Goal: Transaction & Acquisition: Download file/media

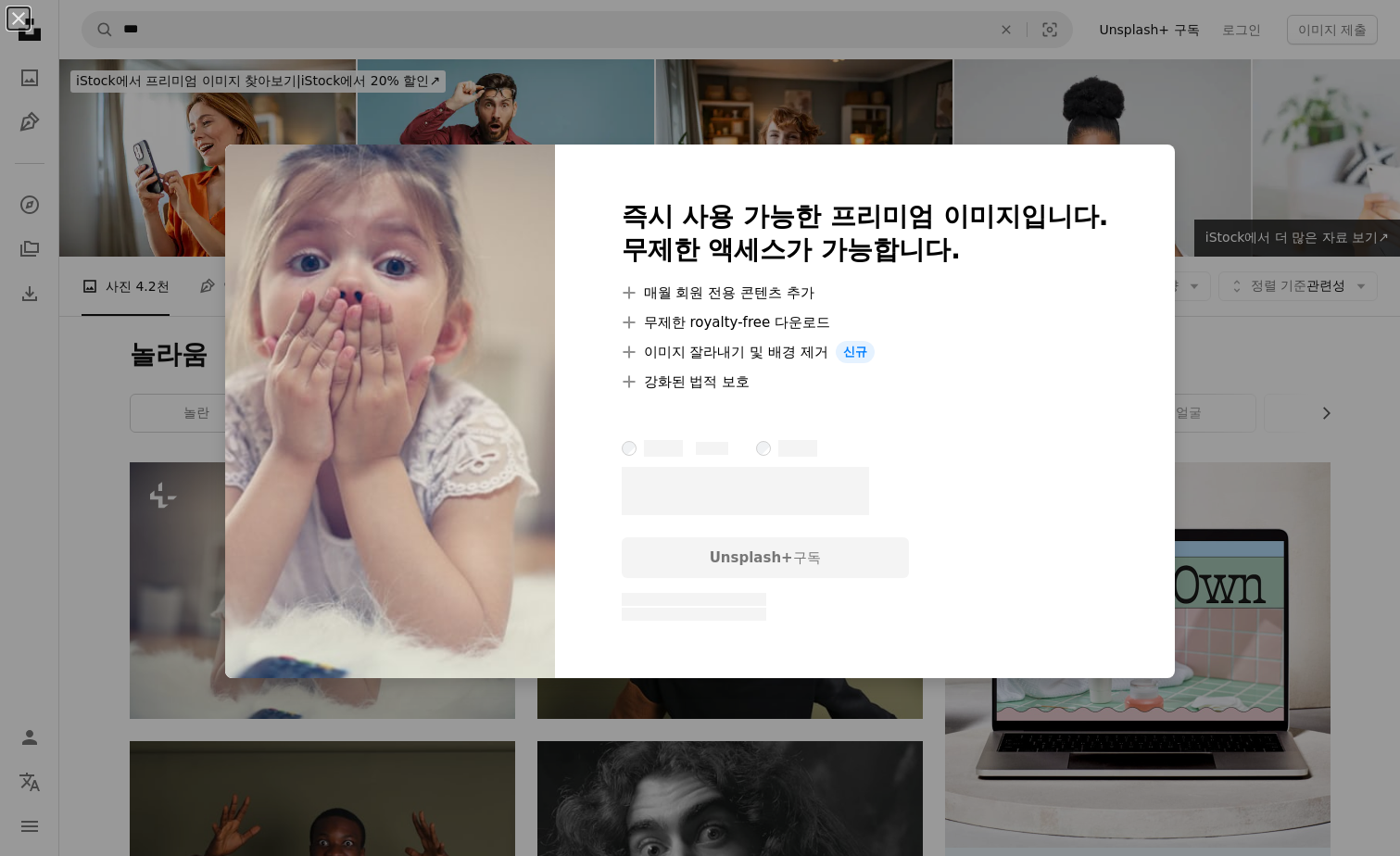
scroll to position [277, 0]
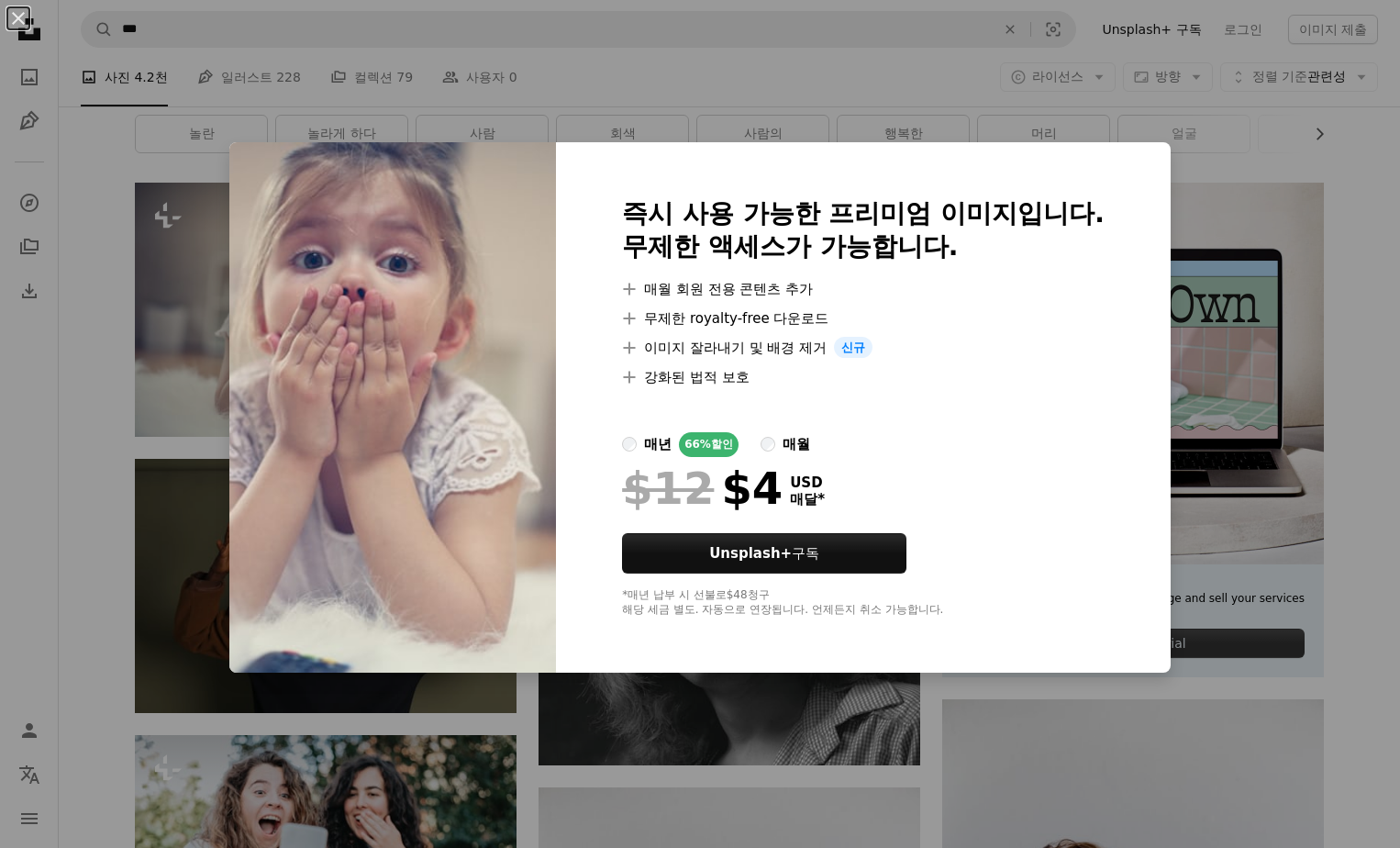
click at [1321, 224] on div "An X shape 즉시 사용 가능한 프리미엄 이미지입니다. 무제한 액세스가 가능합니다. A plus sign 매월 회원 전용 콘텐츠 추가 A…" at bounding box center [700, 424] width 1400 height 848
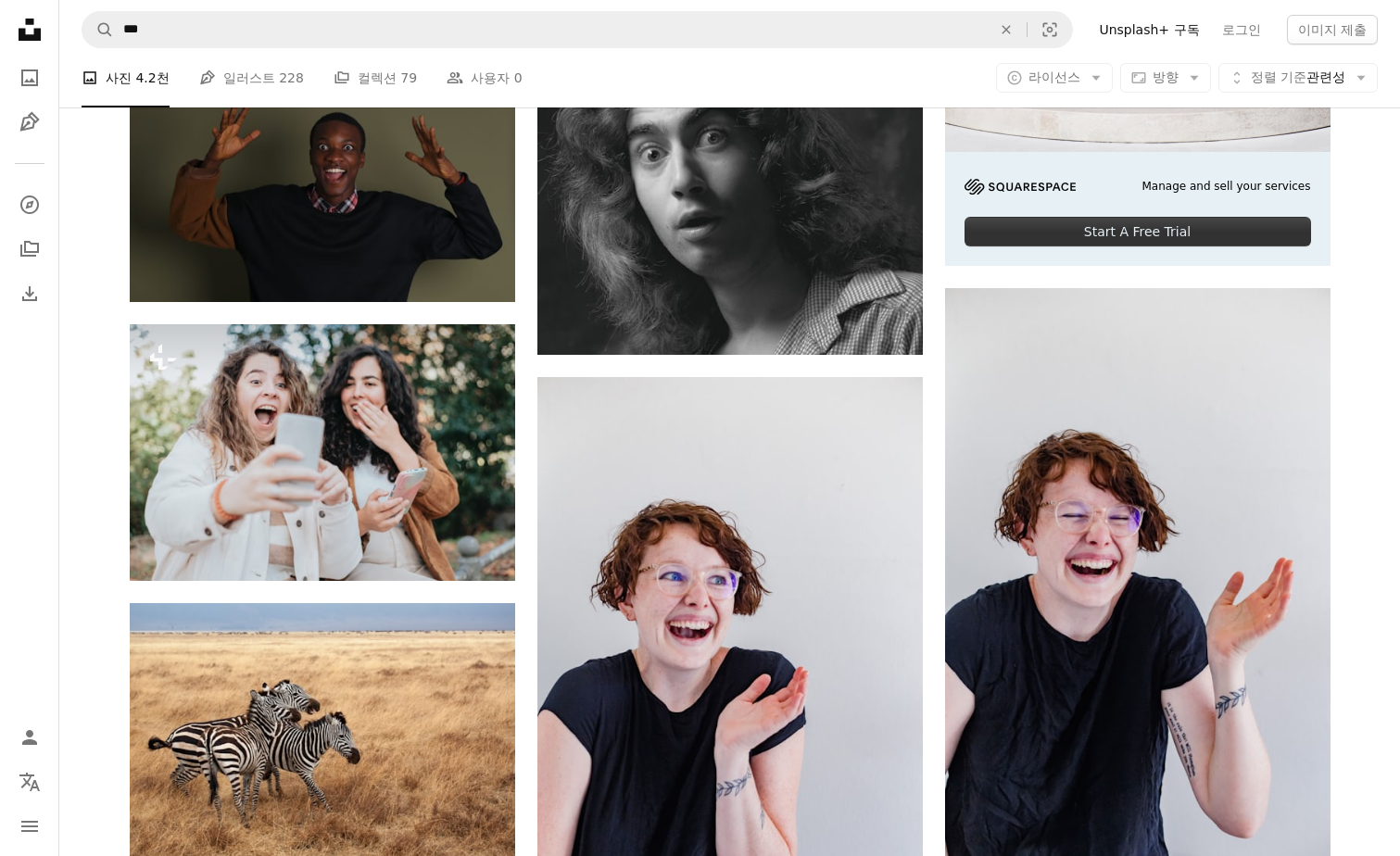
scroll to position [741, 0]
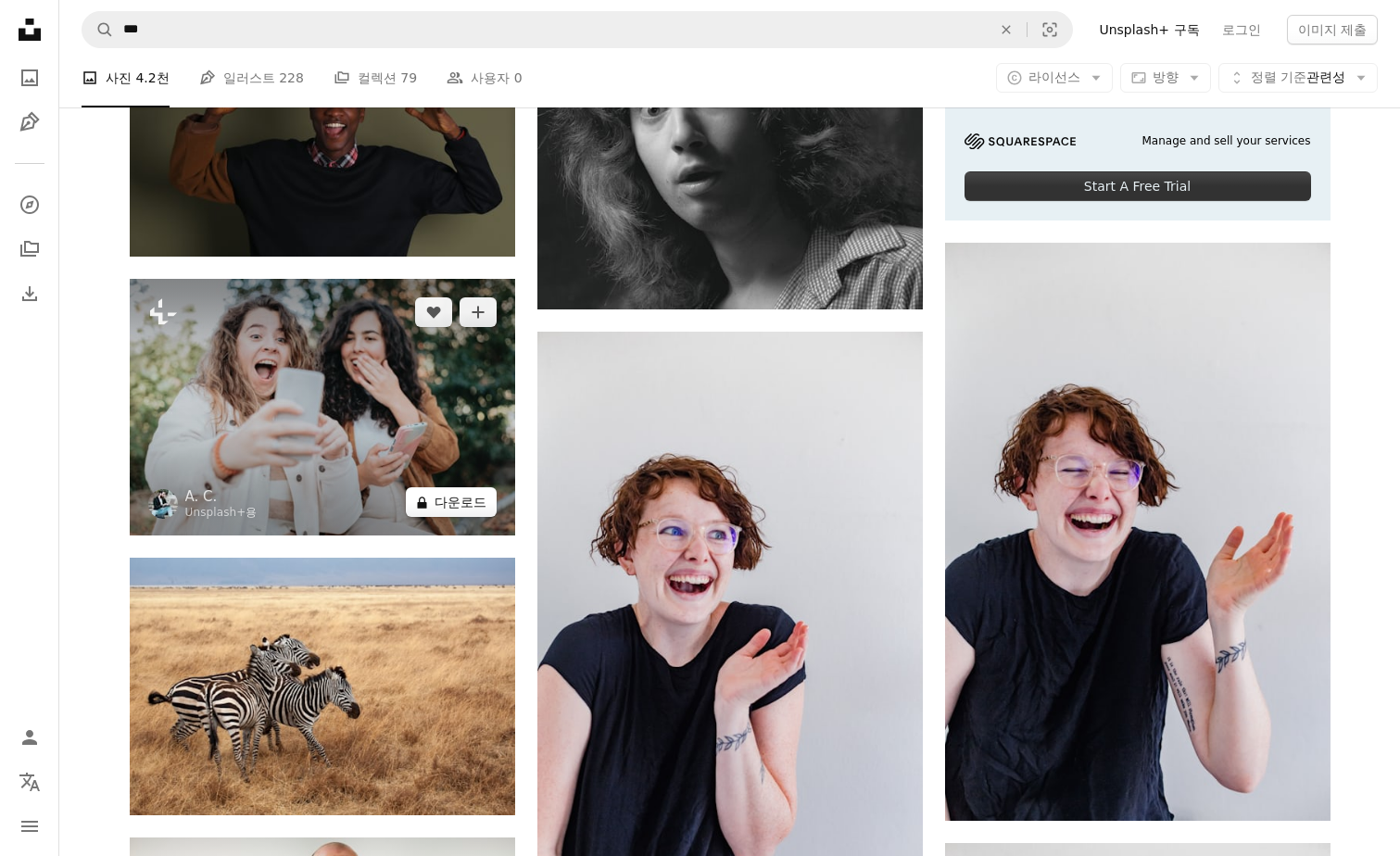
click at [469, 507] on button "A lock 다운로드" at bounding box center [451, 502] width 91 height 29
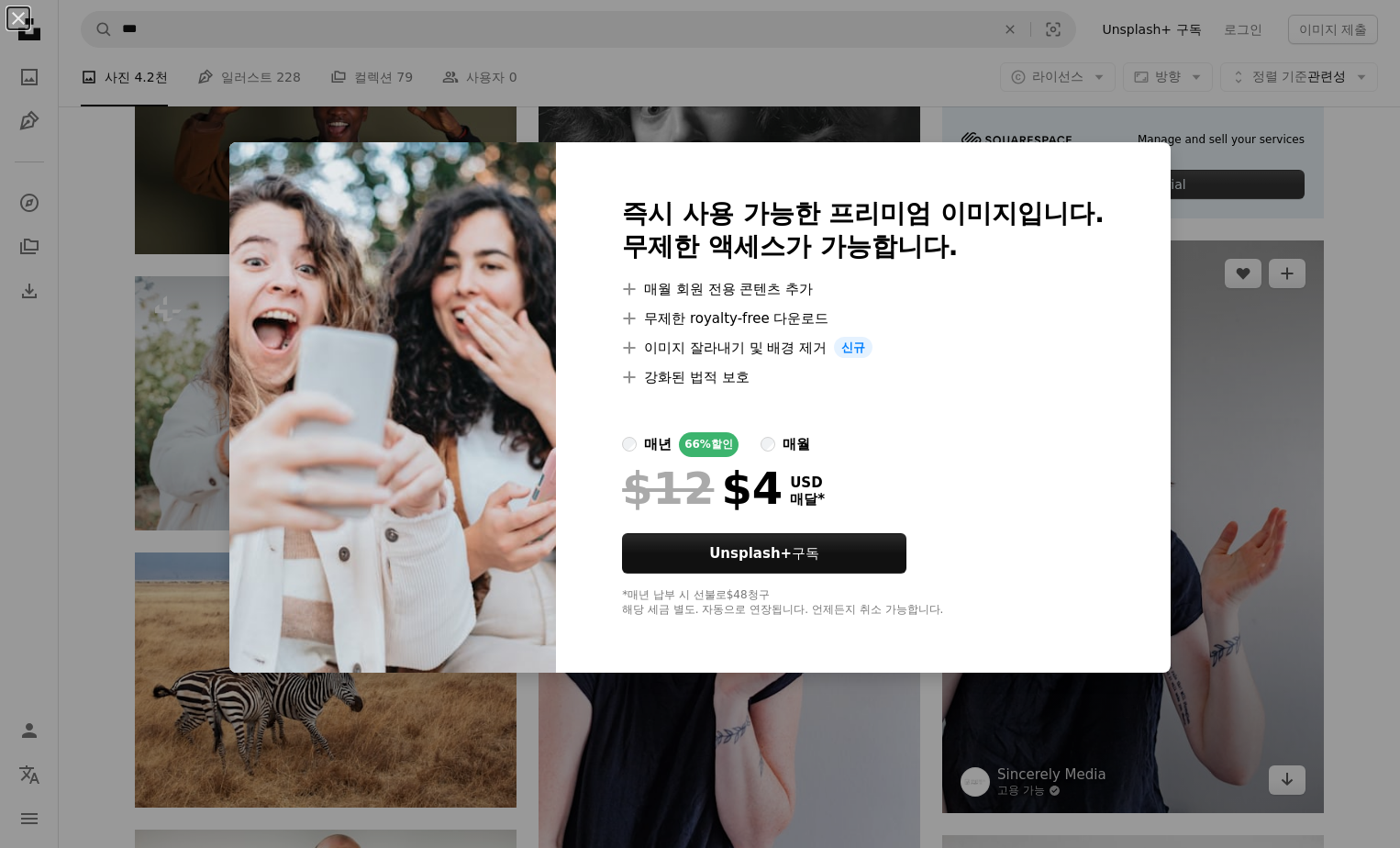
click at [1235, 366] on div "An X shape 즉시 사용 가능한 프리미엄 이미지입니다. 무제한 액세스가 가능합니다. A plus sign 매월 회원 전용 콘텐츠 추가 A…" at bounding box center [700, 424] width 1400 height 848
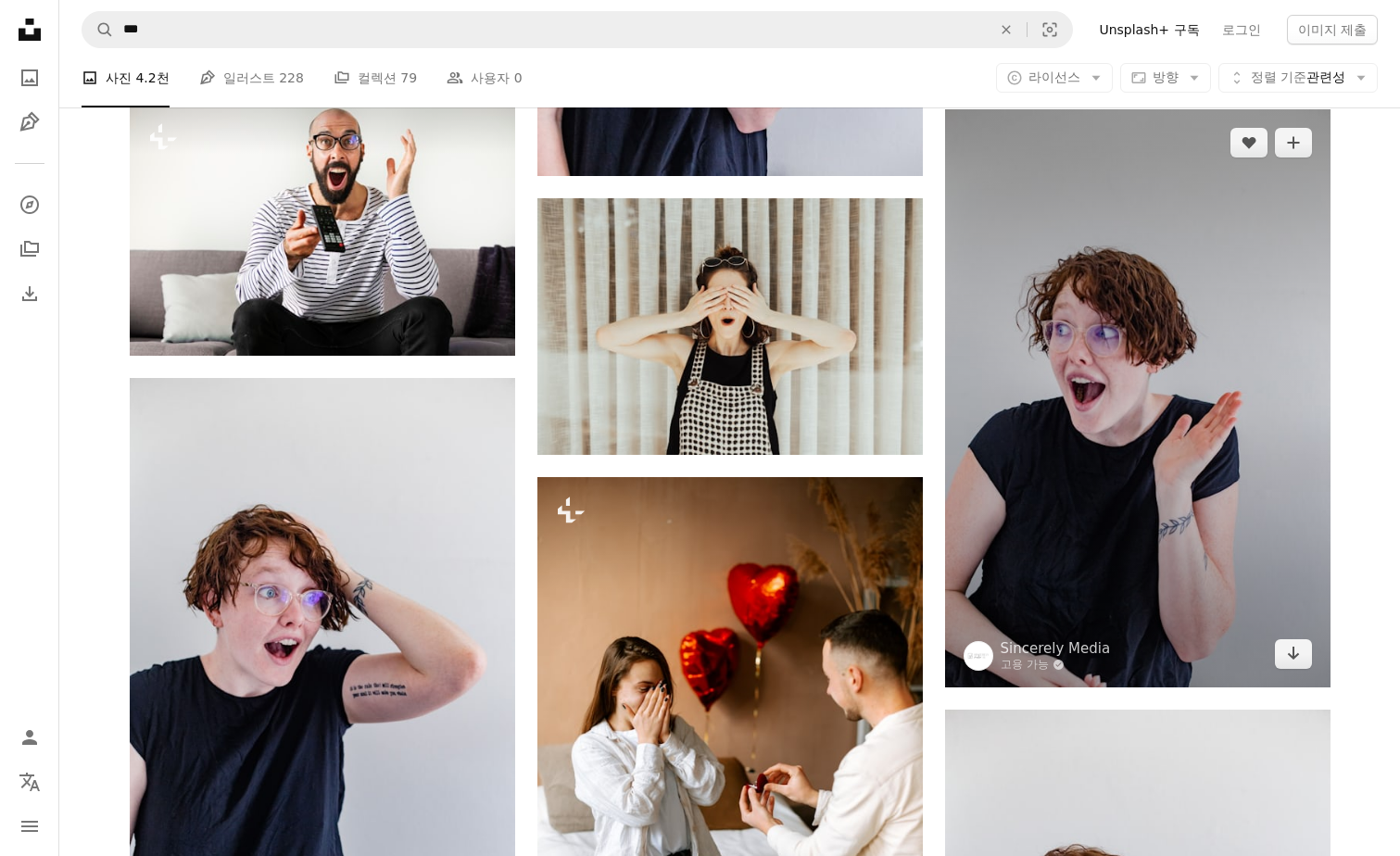
scroll to position [1482, 0]
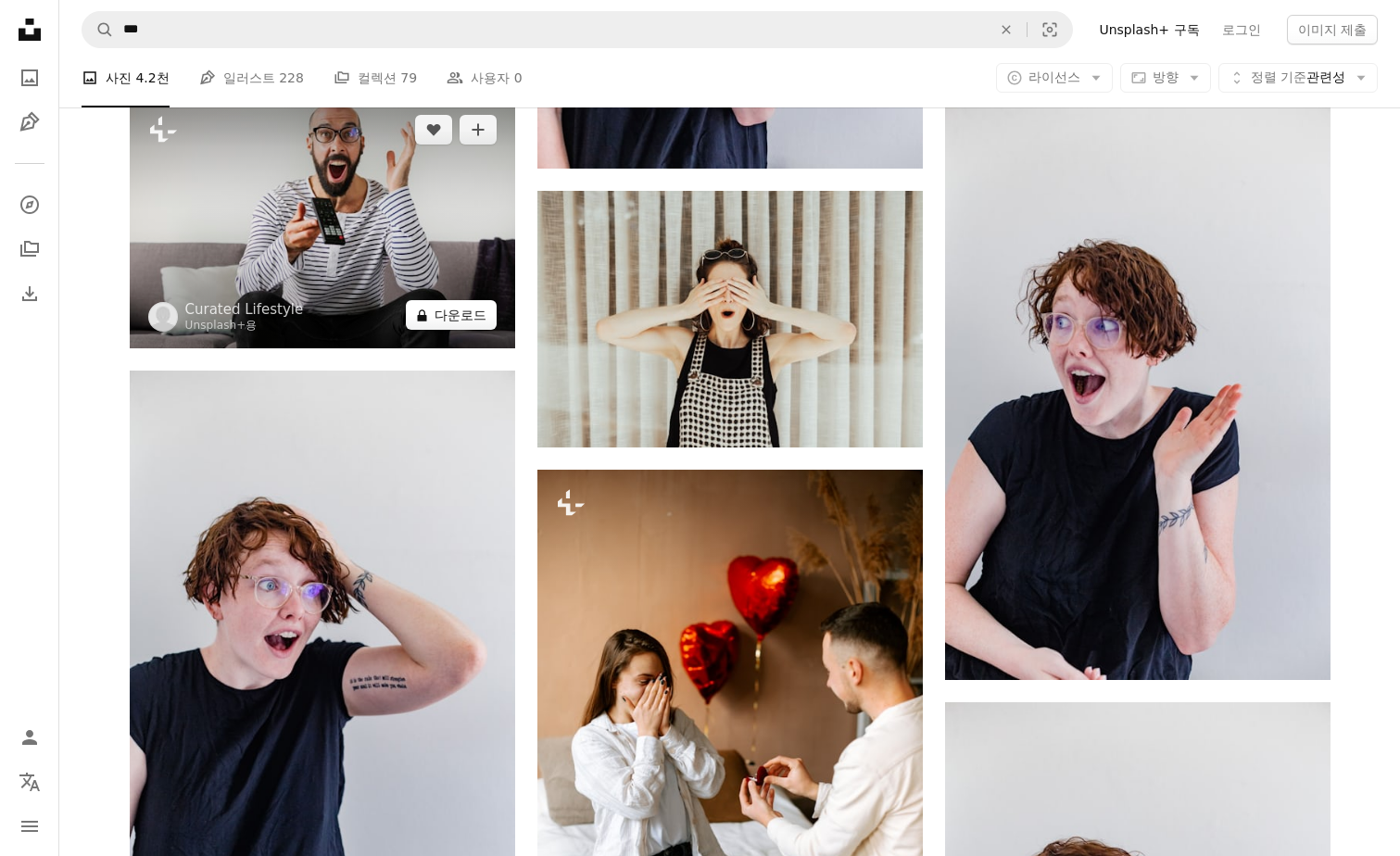
click at [460, 328] on button "A lock 다운로드" at bounding box center [451, 314] width 91 height 29
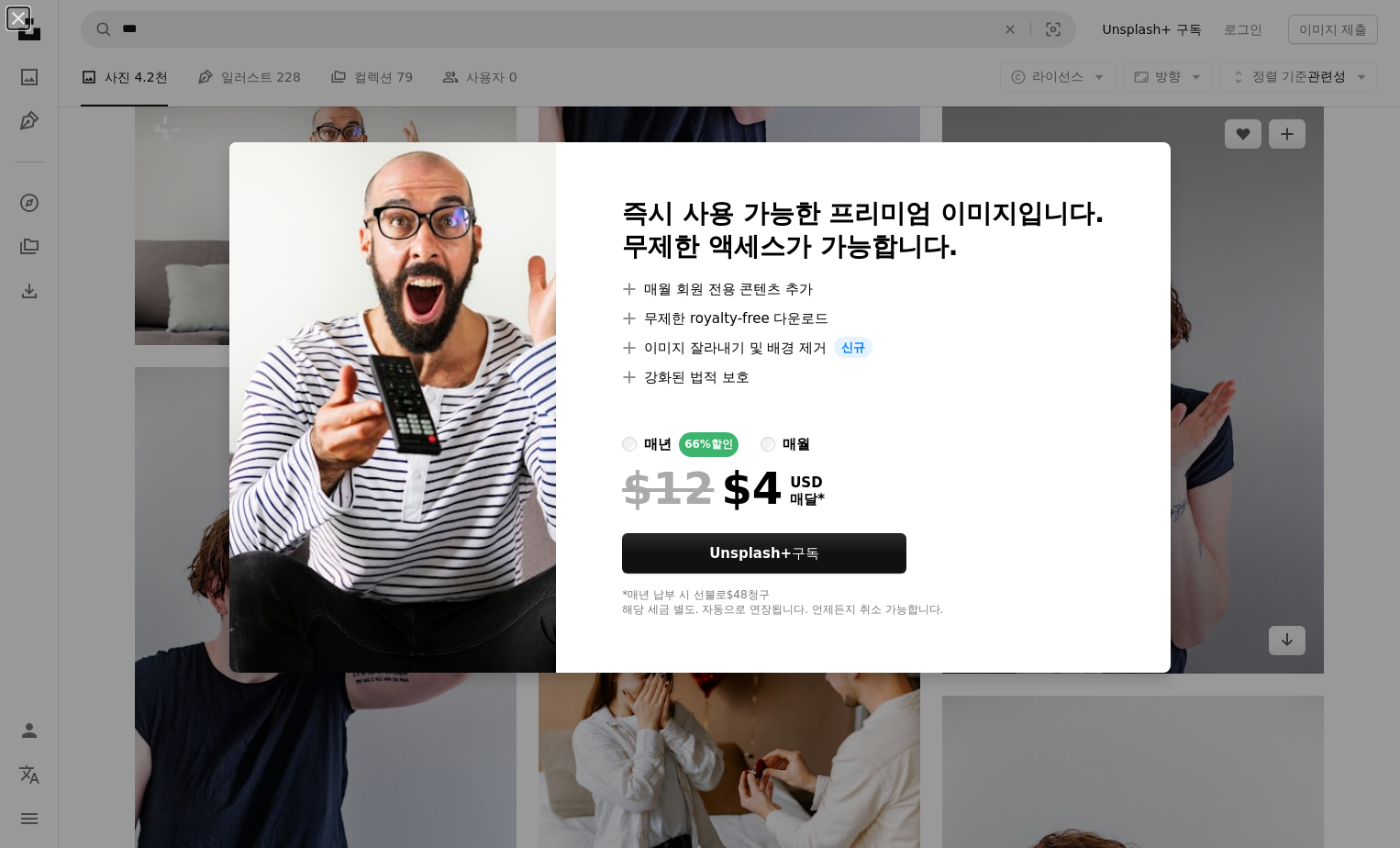
drag, startPoint x: 1263, startPoint y: 502, endPoint x: 1252, endPoint y: 502, distance: 11.0
click at [1262, 502] on div "An X shape 즉시 사용 가능한 프리미엄 이미지입니다. 무제한 액세스가 가능합니다. A plus sign 매월 회원 전용 콘텐츠 추가 A…" at bounding box center [700, 424] width 1400 height 848
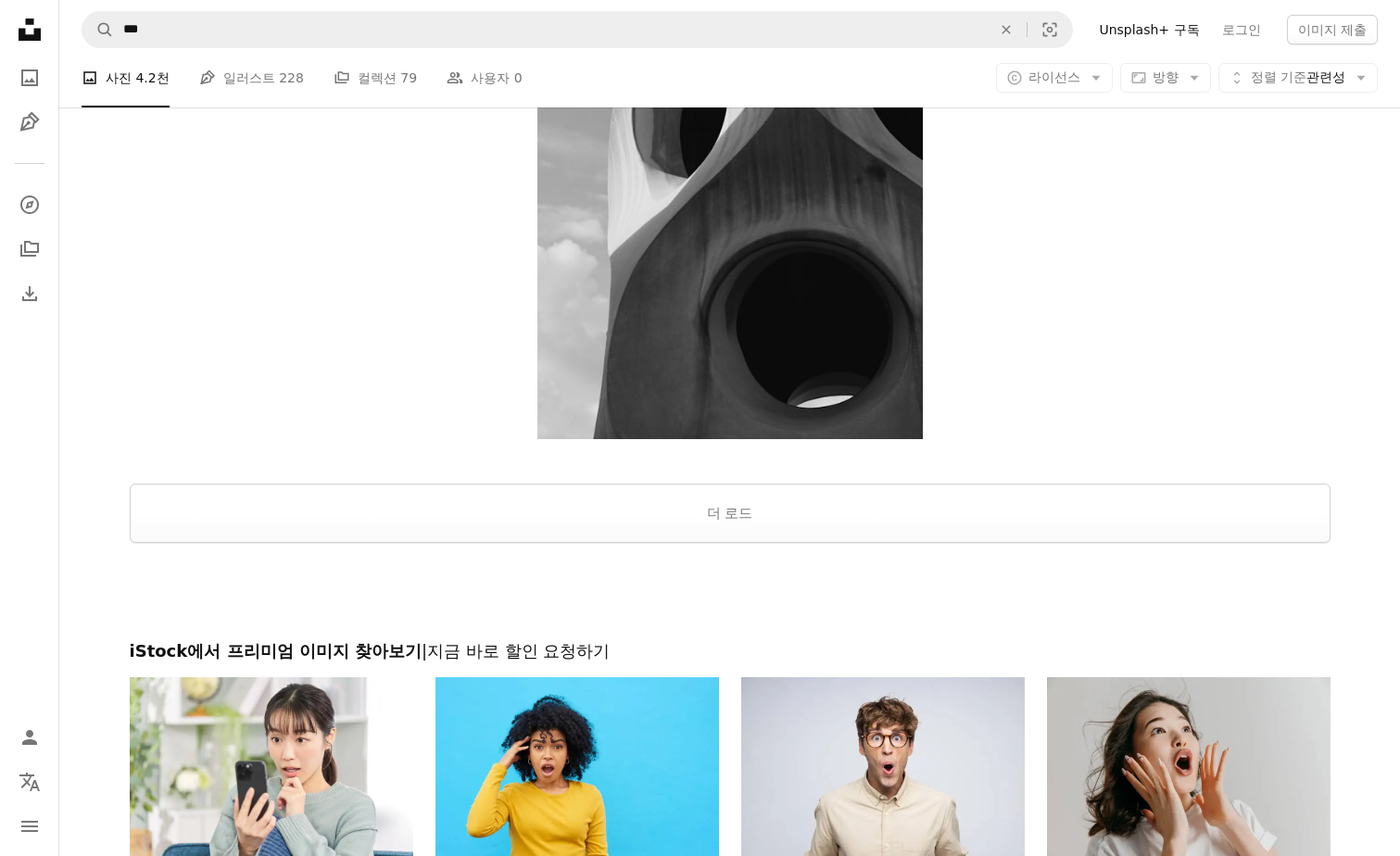
scroll to position [3612, 0]
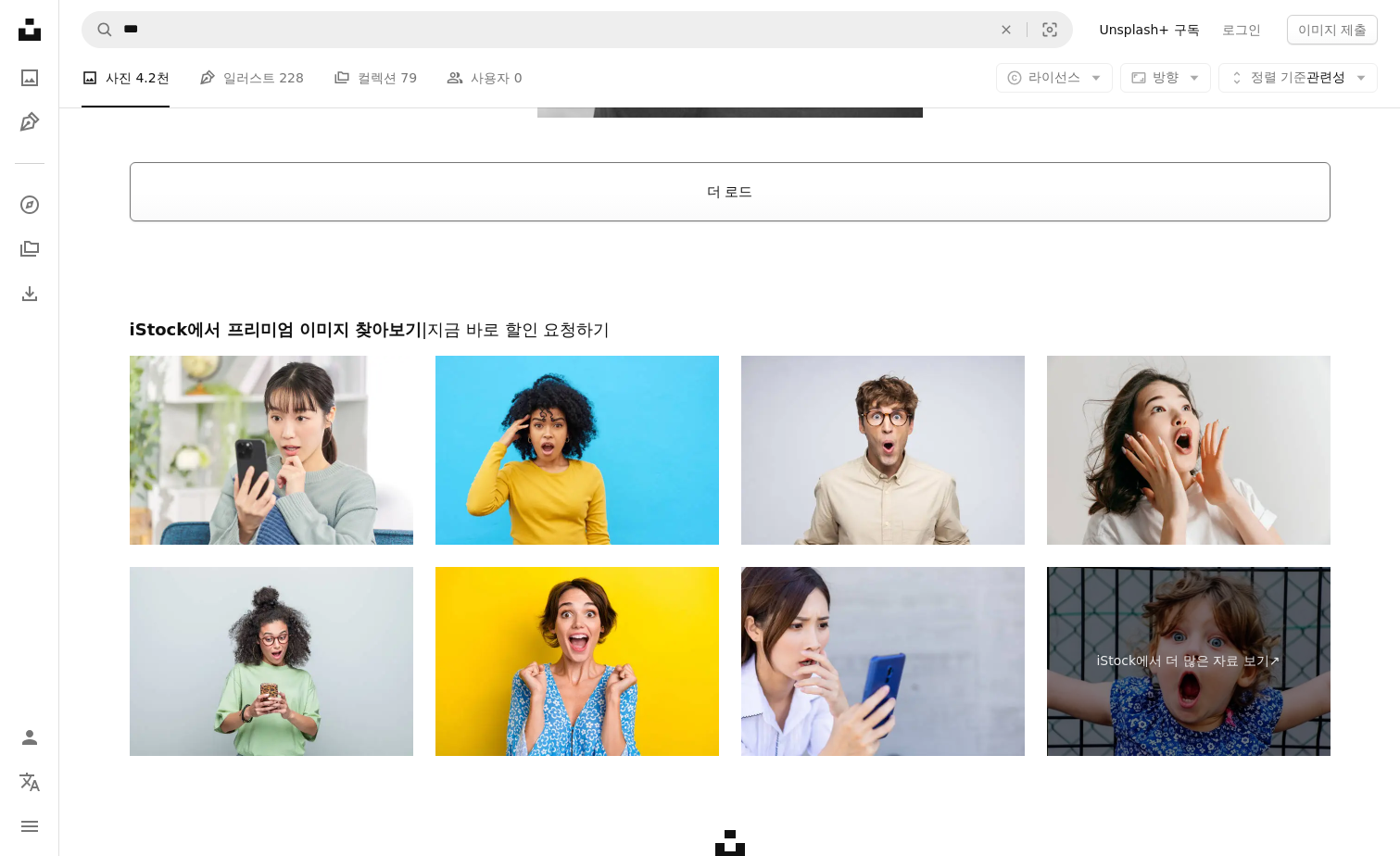
click at [727, 187] on button "더 로드" at bounding box center [729, 192] width 1200 height 59
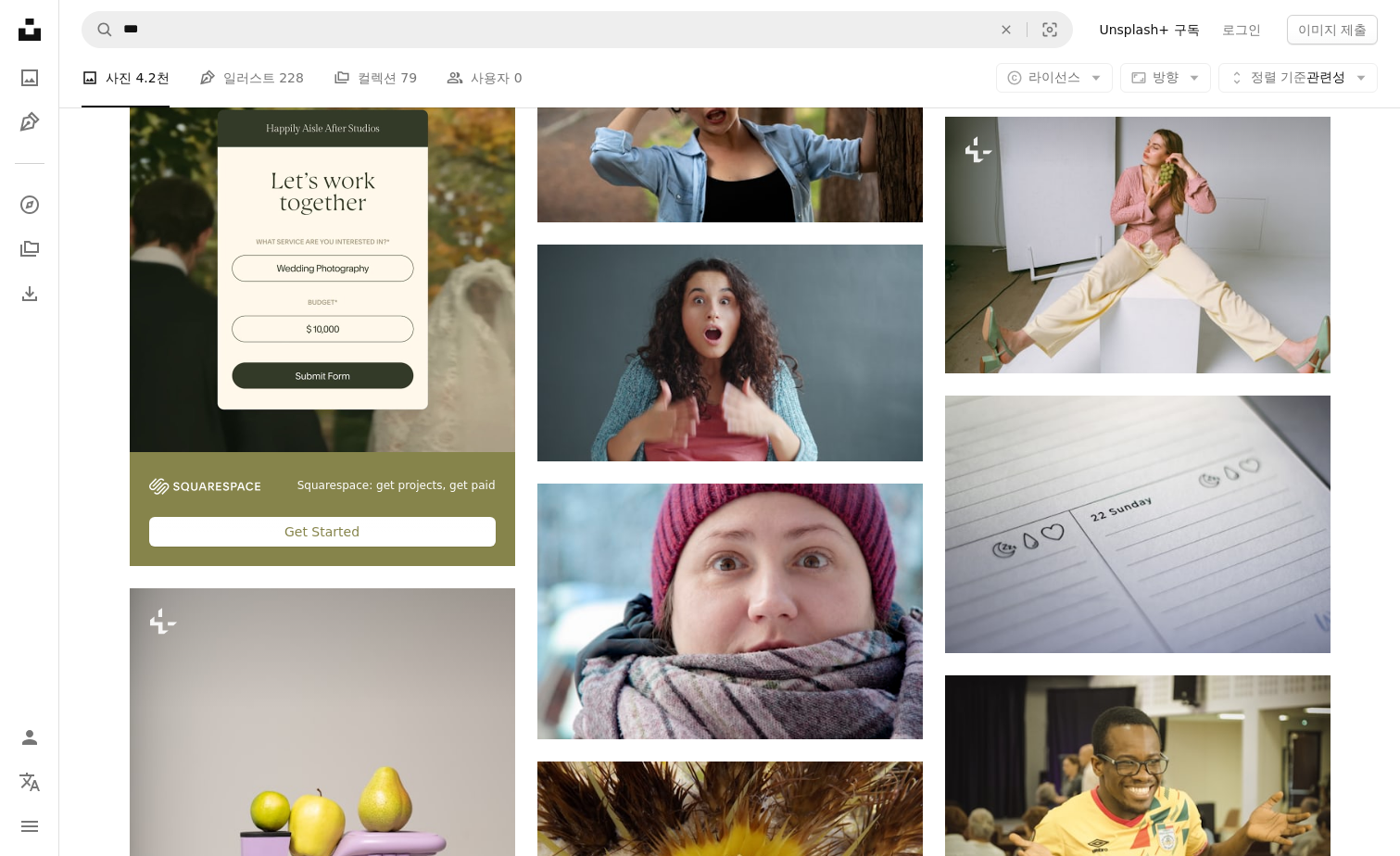
scroll to position [3797, 0]
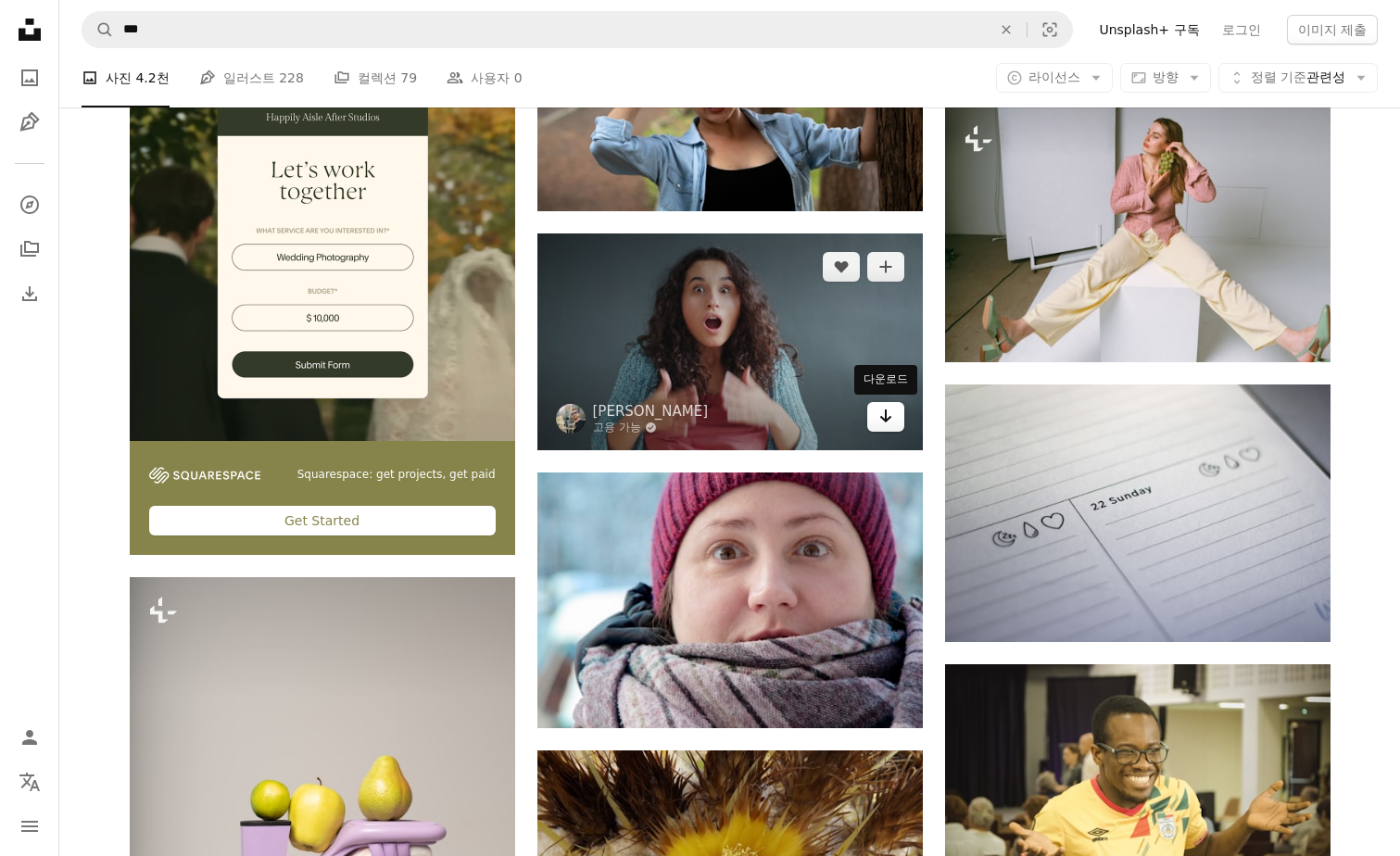
click at [883, 427] on link "Arrow pointing down" at bounding box center [886, 416] width 37 height 29
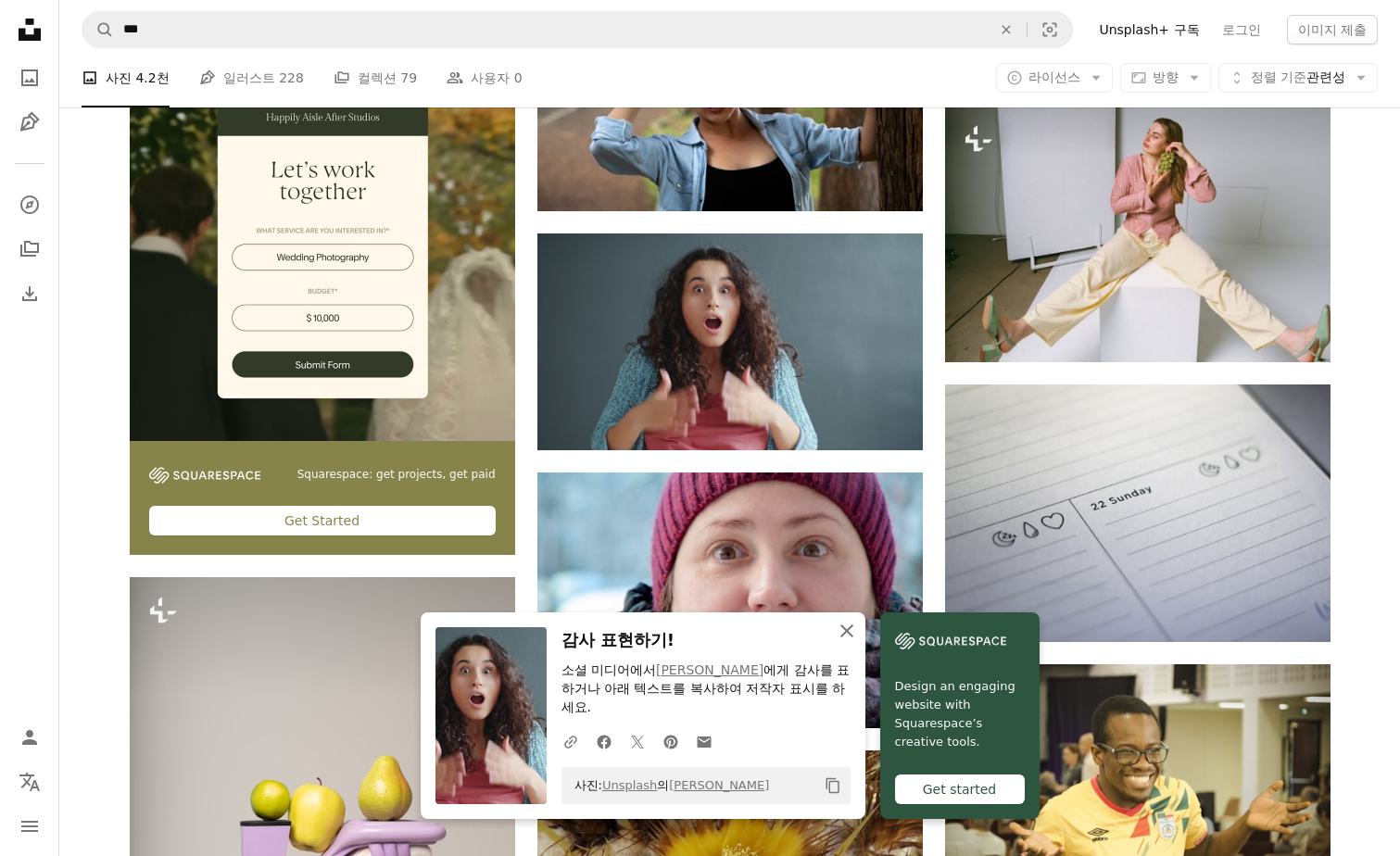
click at [848, 634] on icon "An X shape" at bounding box center [846, 630] width 22 height 22
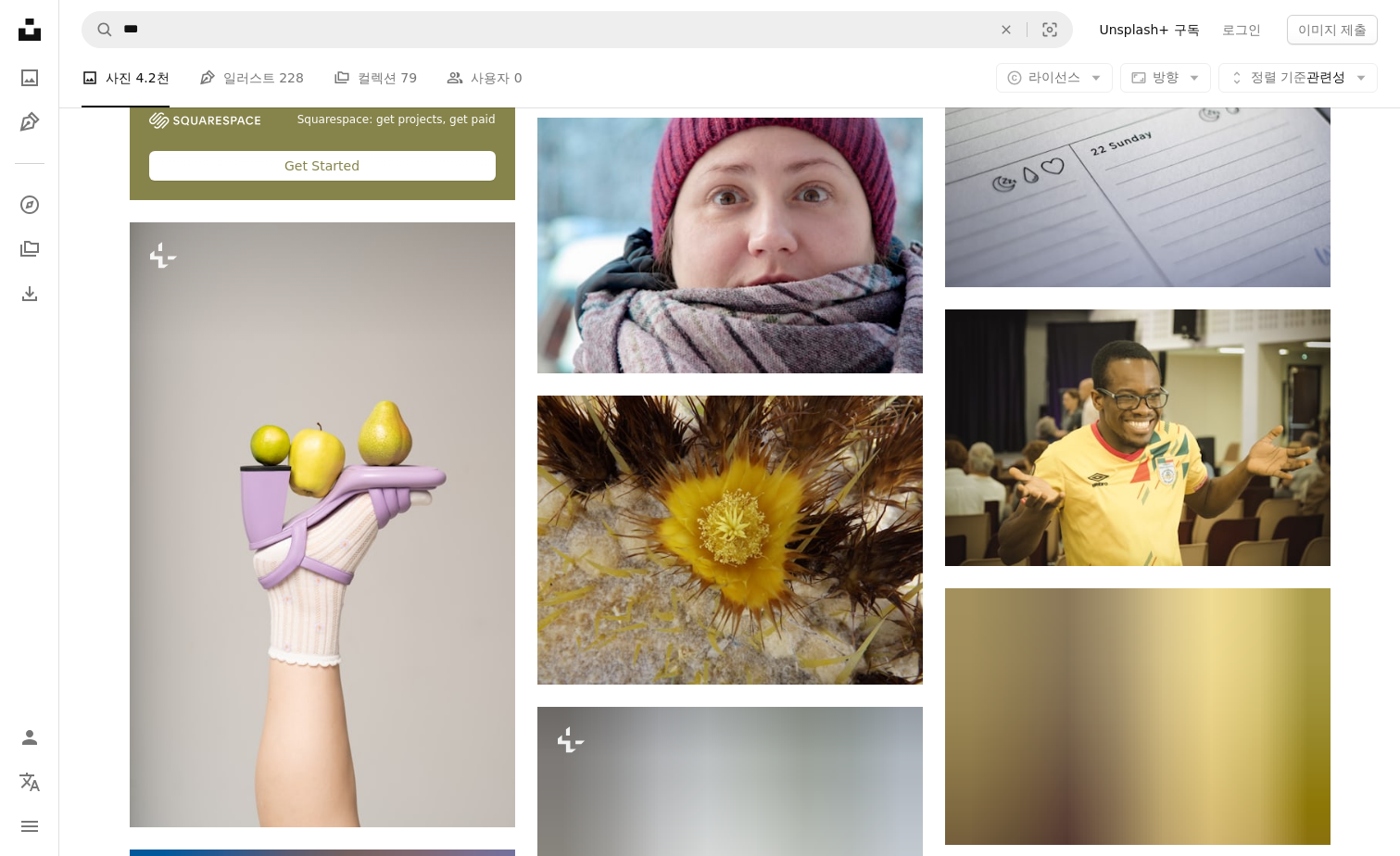
scroll to position [4168, 0]
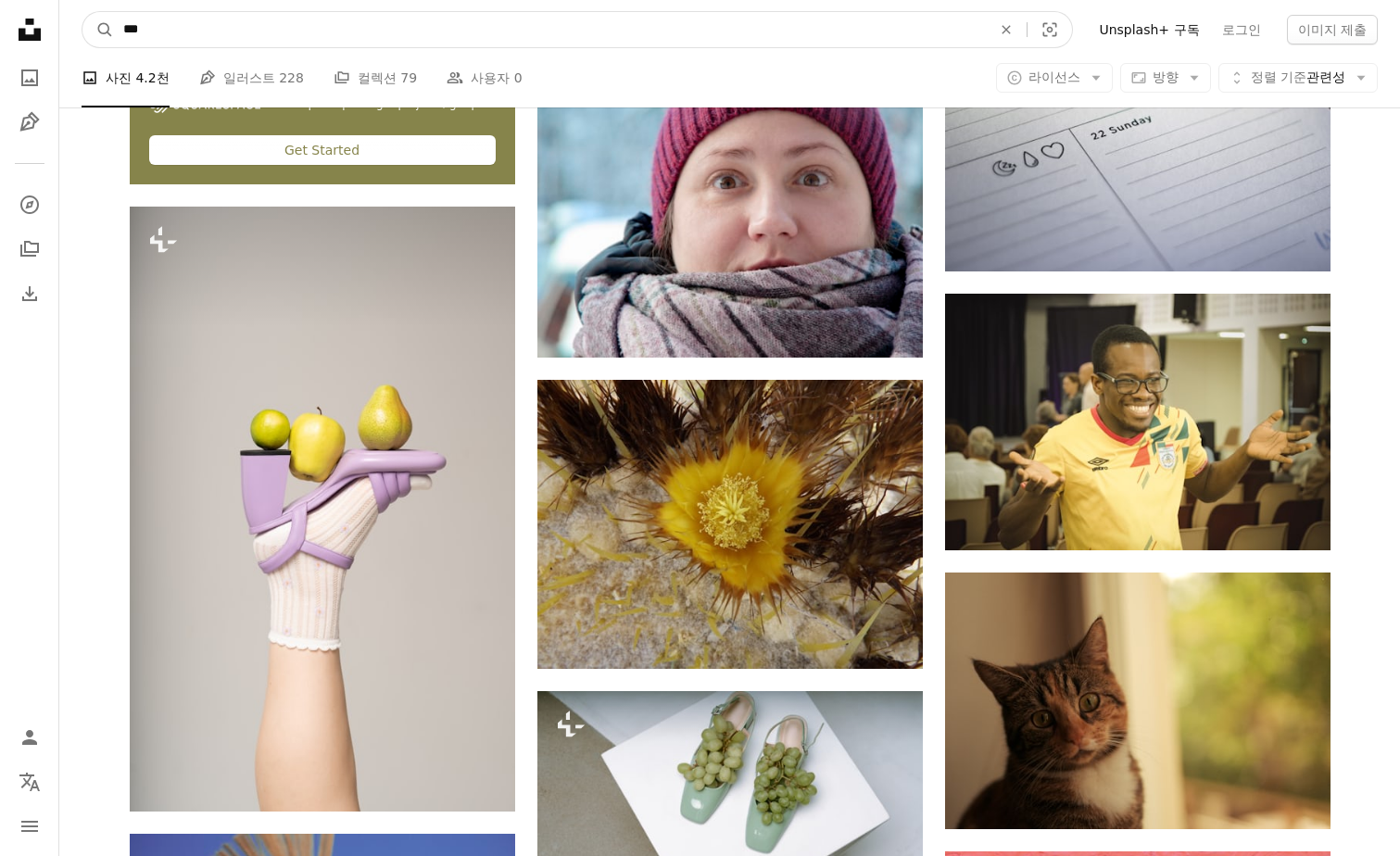
drag, startPoint x: 172, startPoint y: 38, endPoint x: 123, endPoint y: 39, distance: 49.0
click at [123, 39] on input "***" at bounding box center [549, 29] width 872 height 35
type input "*****"
click at [83, 12] on button "A magnifying glass" at bounding box center [98, 29] width 31 height 35
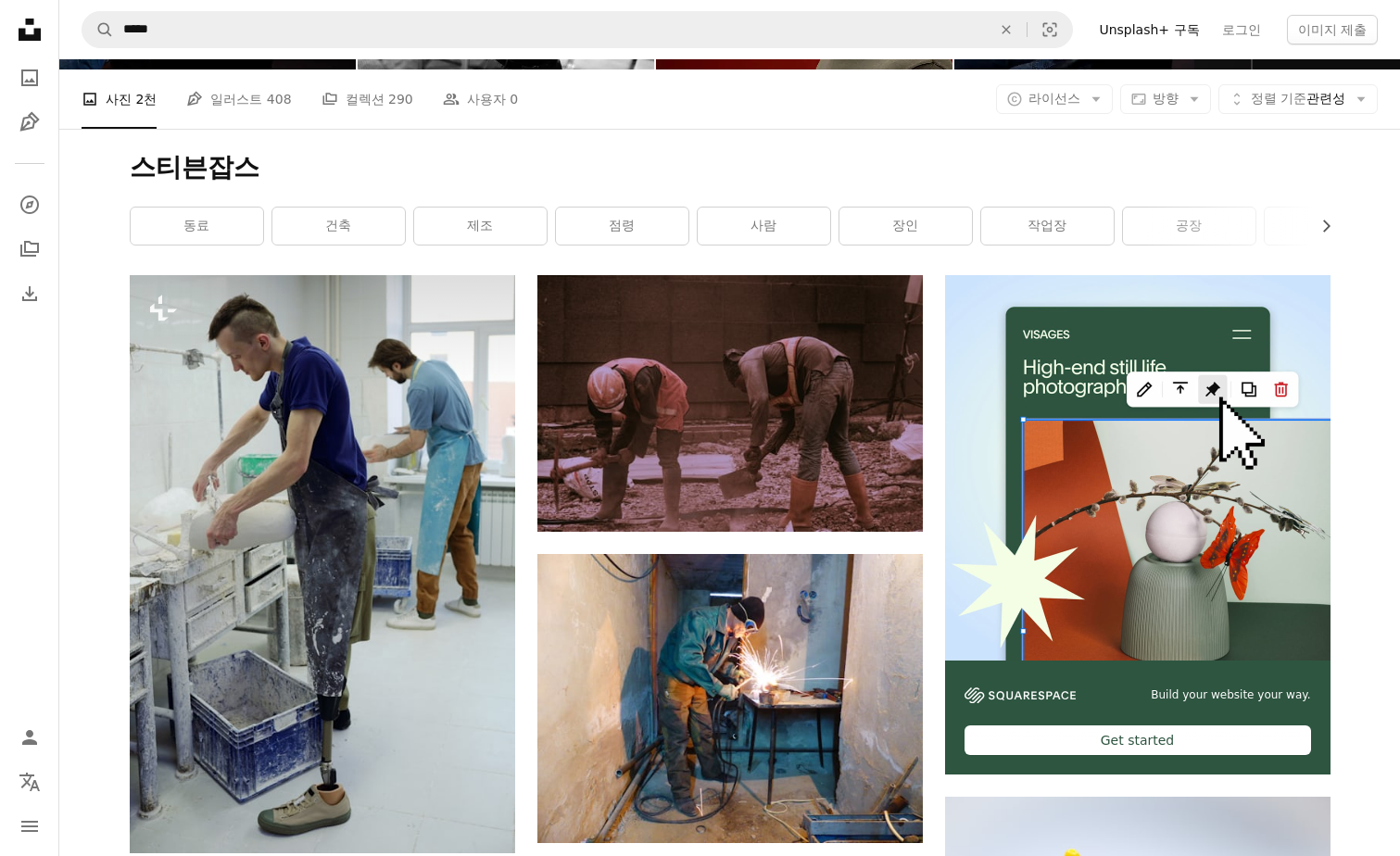
scroll to position [176, 0]
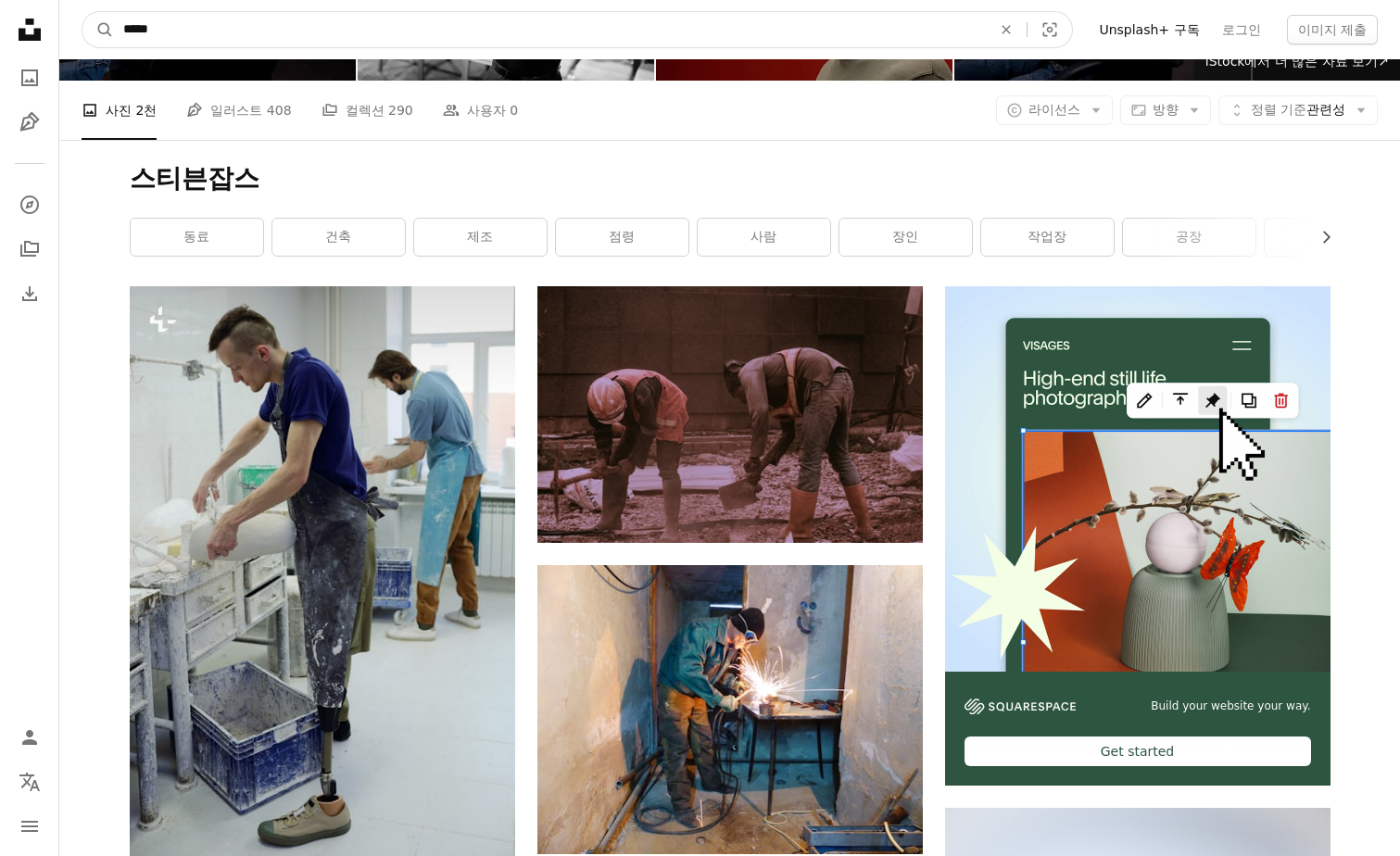
drag, startPoint x: 192, startPoint y: 27, endPoint x: 119, endPoint y: 31, distance: 73.1
click at [119, 31] on input "*****" at bounding box center [549, 29] width 872 height 35
type input "***"
click button "A magnifying glass" at bounding box center [98, 29] width 31 height 35
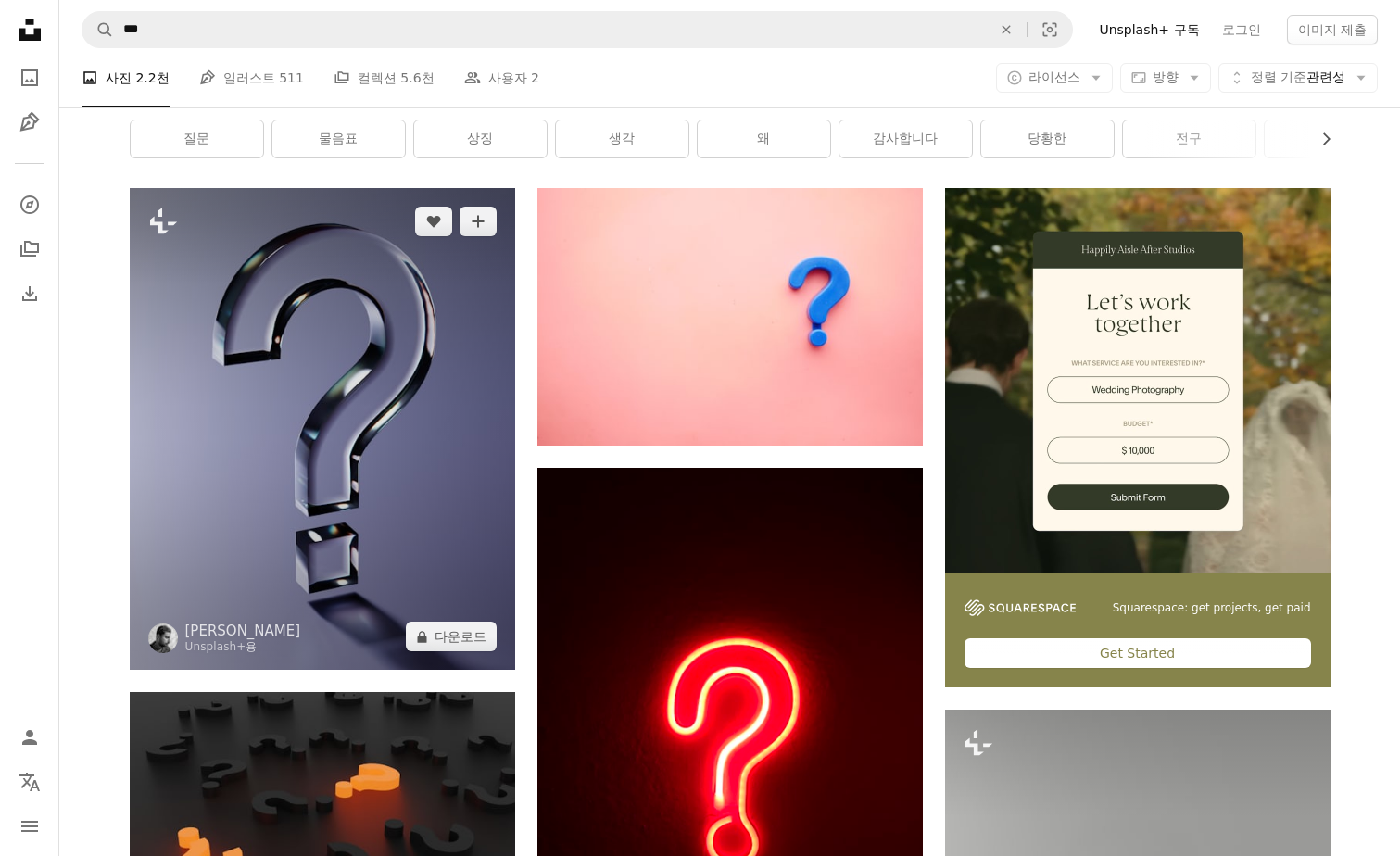
scroll to position [277, 0]
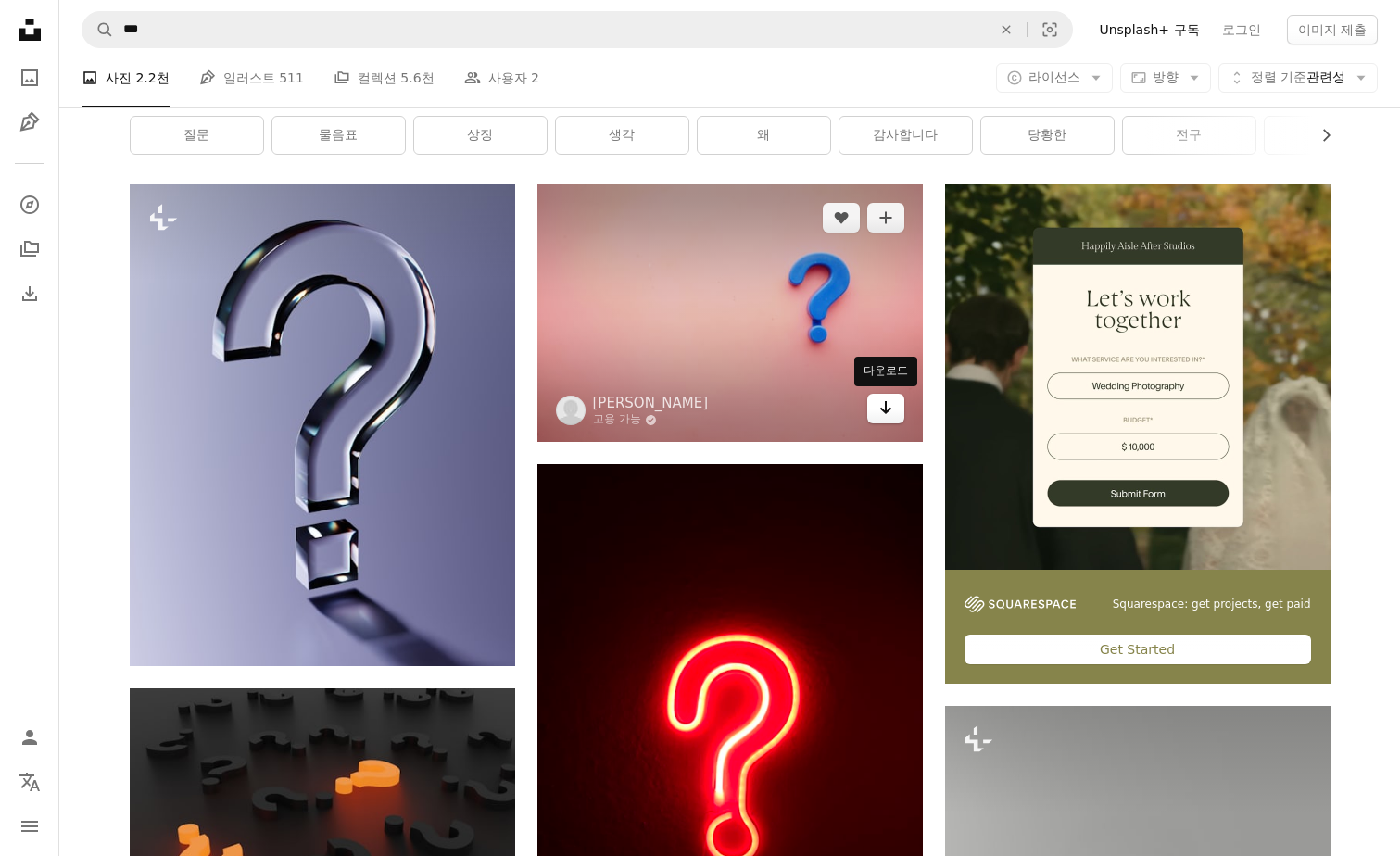
click at [885, 416] on icon "Arrow pointing down" at bounding box center [886, 407] width 15 height 22
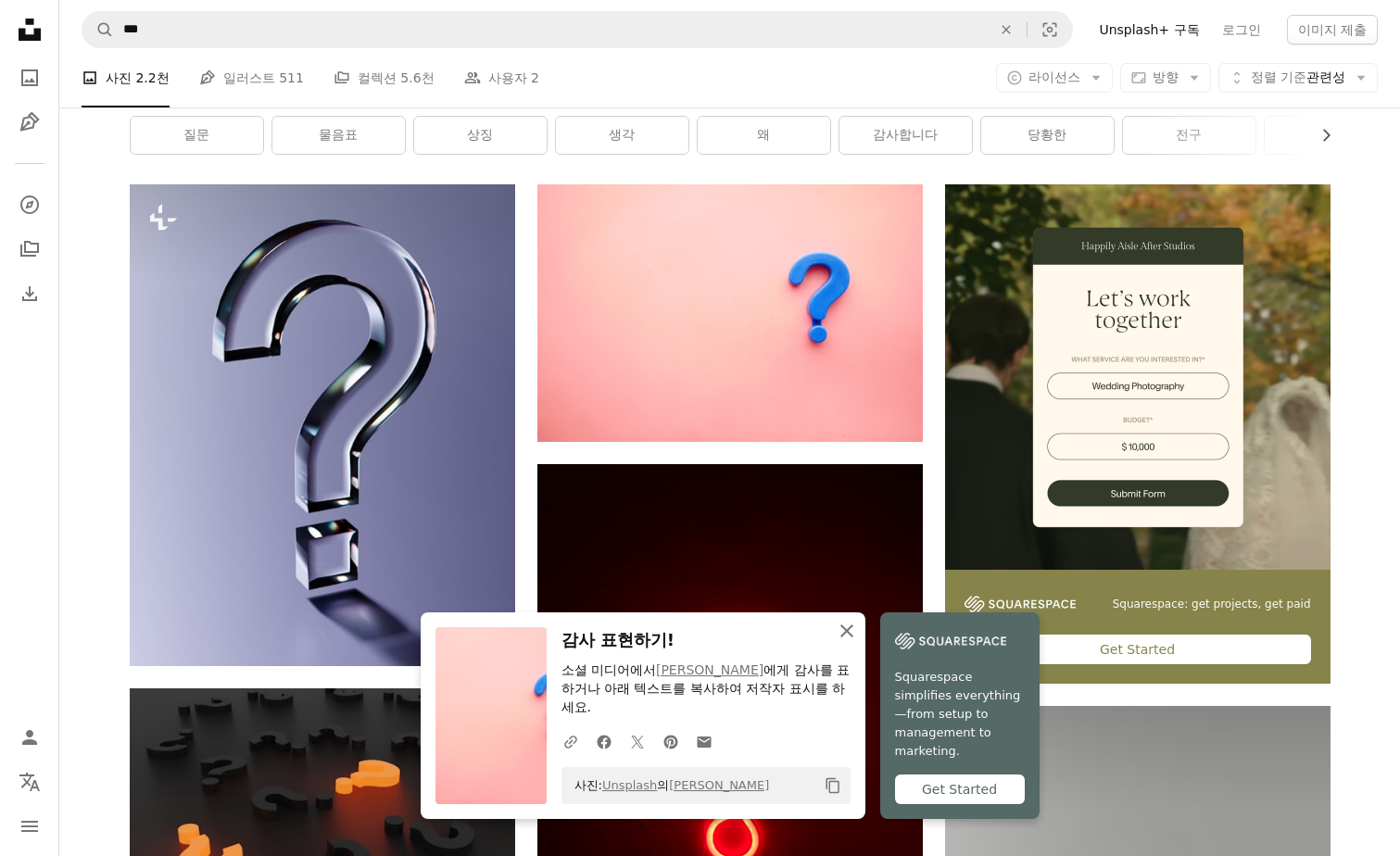
click at [853, 627] on icon "An X shape" at bounding box center [846, 630] width 22 height 22
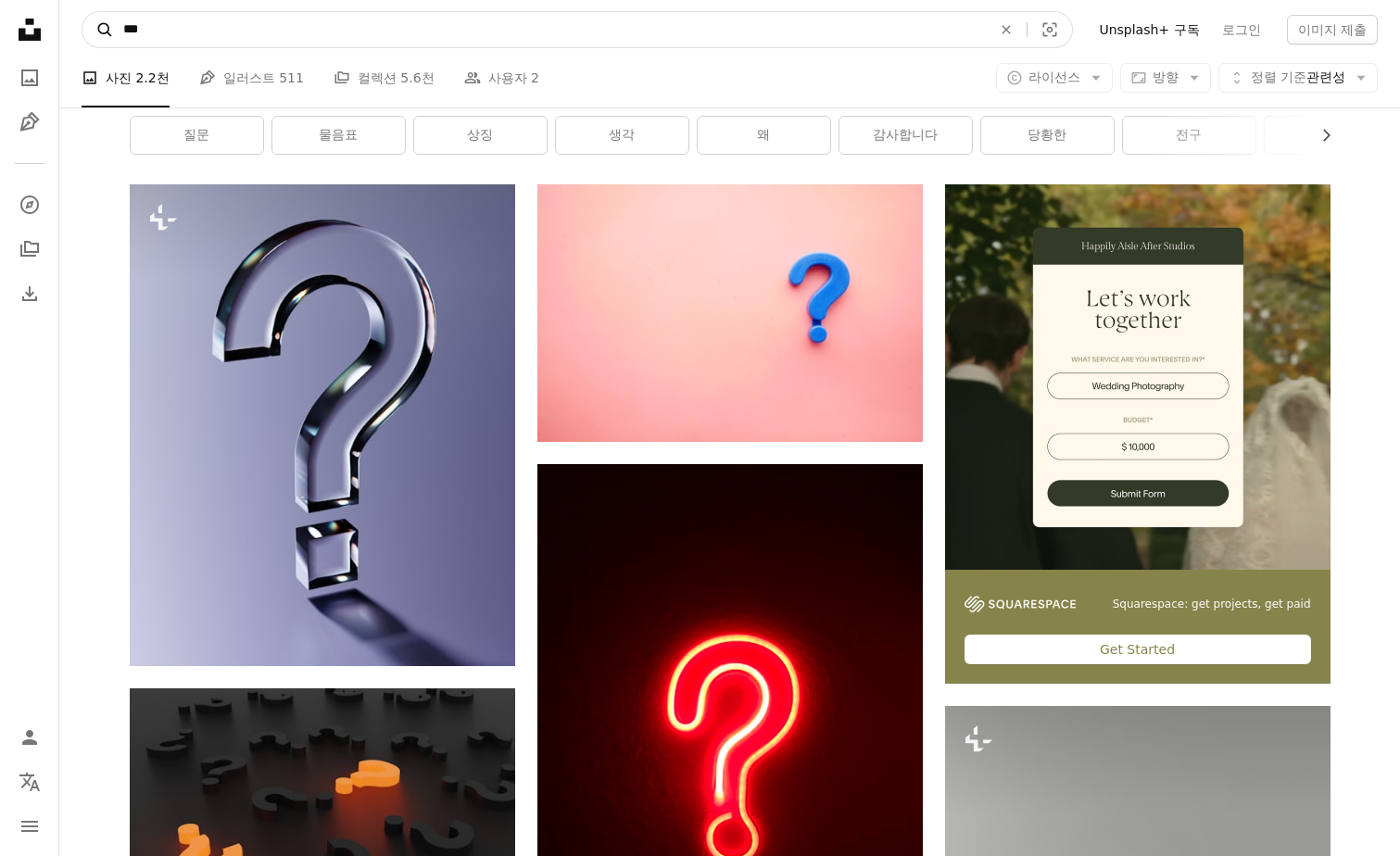
drag, startPoint x: 169, startPoint y: 22, endPoint x: 113, endPoint y: 31, distance: 56.7
click at [113, 31] on form "A magnifying glass *** An X shape Visual search" at bounding box center [577, 29] width 991 height 37
type input "***"
click button "A magnifying glass" at bounding box center [98, 29] width 31 height 35
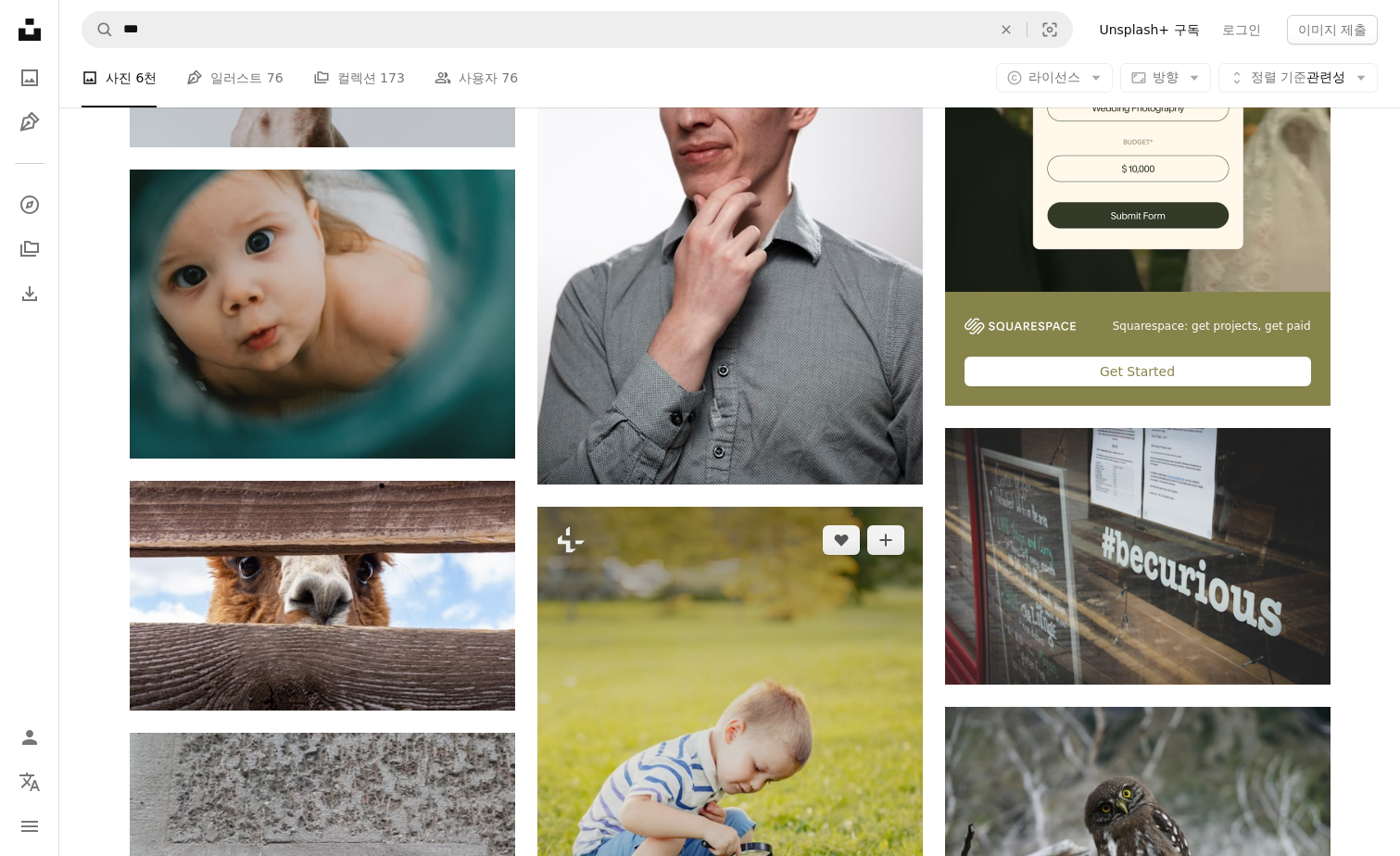
scroll to position [1204, 0]
